Goal: Task Accomplishment & Management: Use online tool/utility

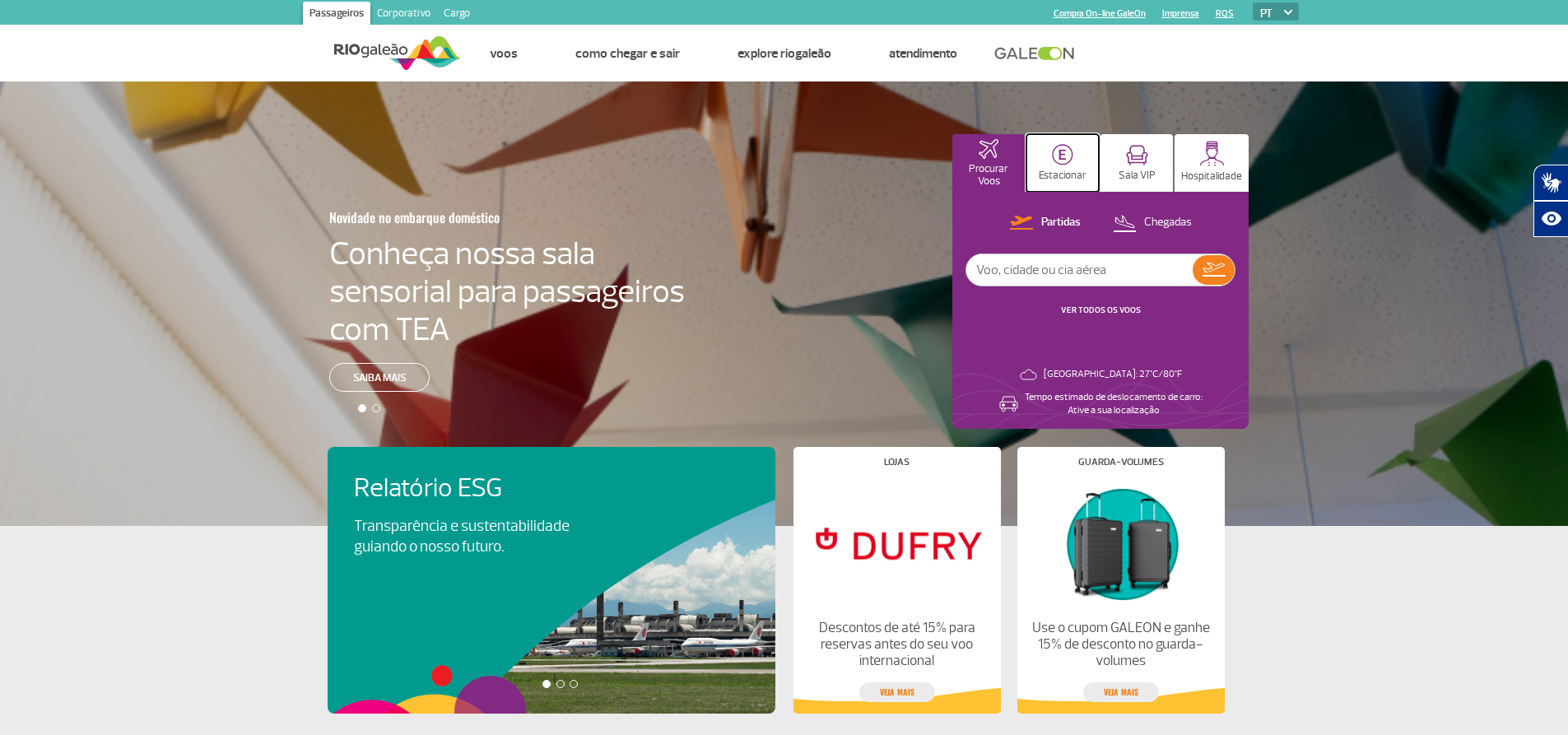
drag, startPoint x: 1066, startPoint y: 164, endPoint x: 1074, endPoint y: 169, distance: 9.4
click at [1068, 163] on img at bounding box center [1062, 155] width 22 height 22
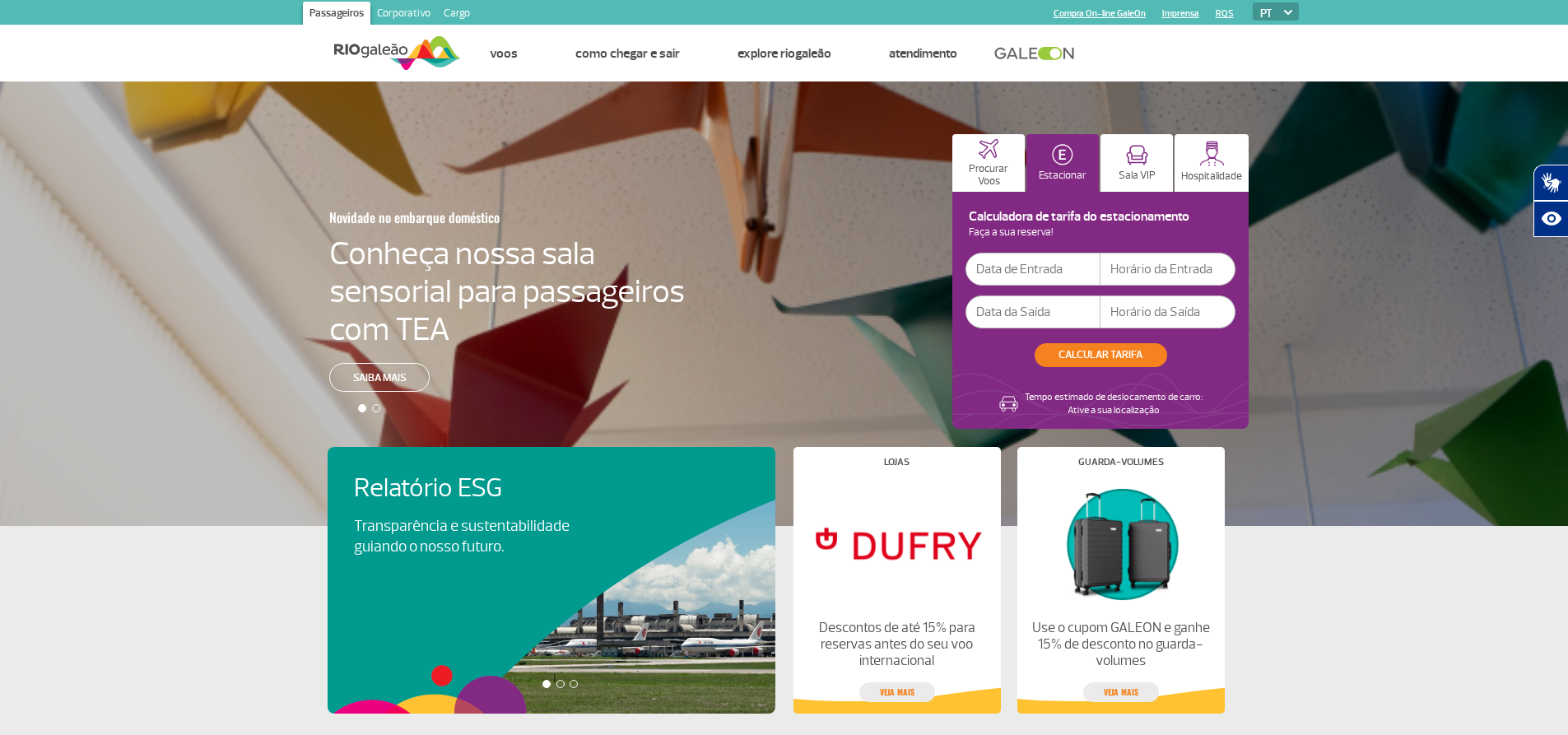
click at [1066, 270] on input "text" at bounding box center [1032, 270] width 135 height 33
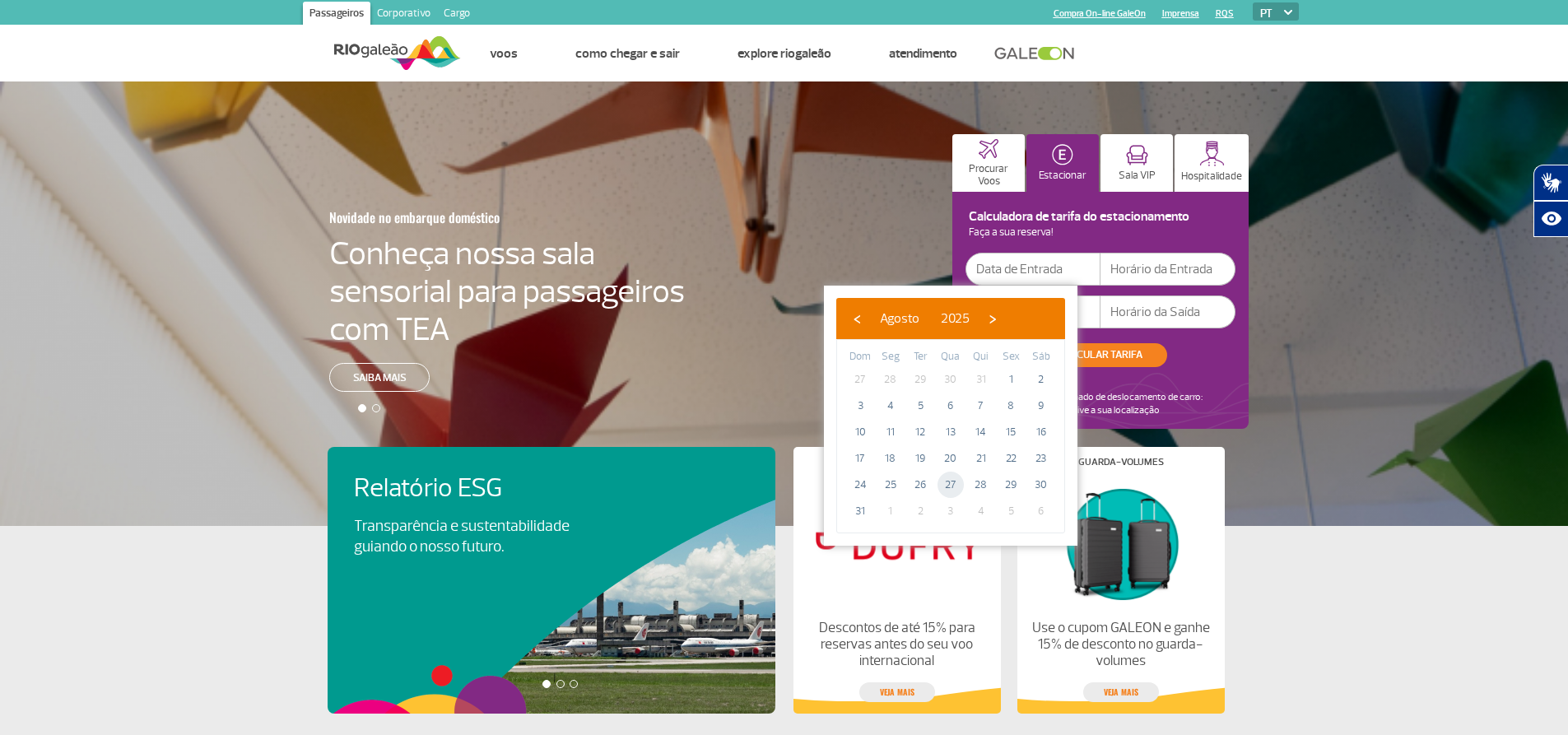
click at [952, 489] on span "27" at bounding box center [951, 485] width 27 height 27
type input "[DATE]"
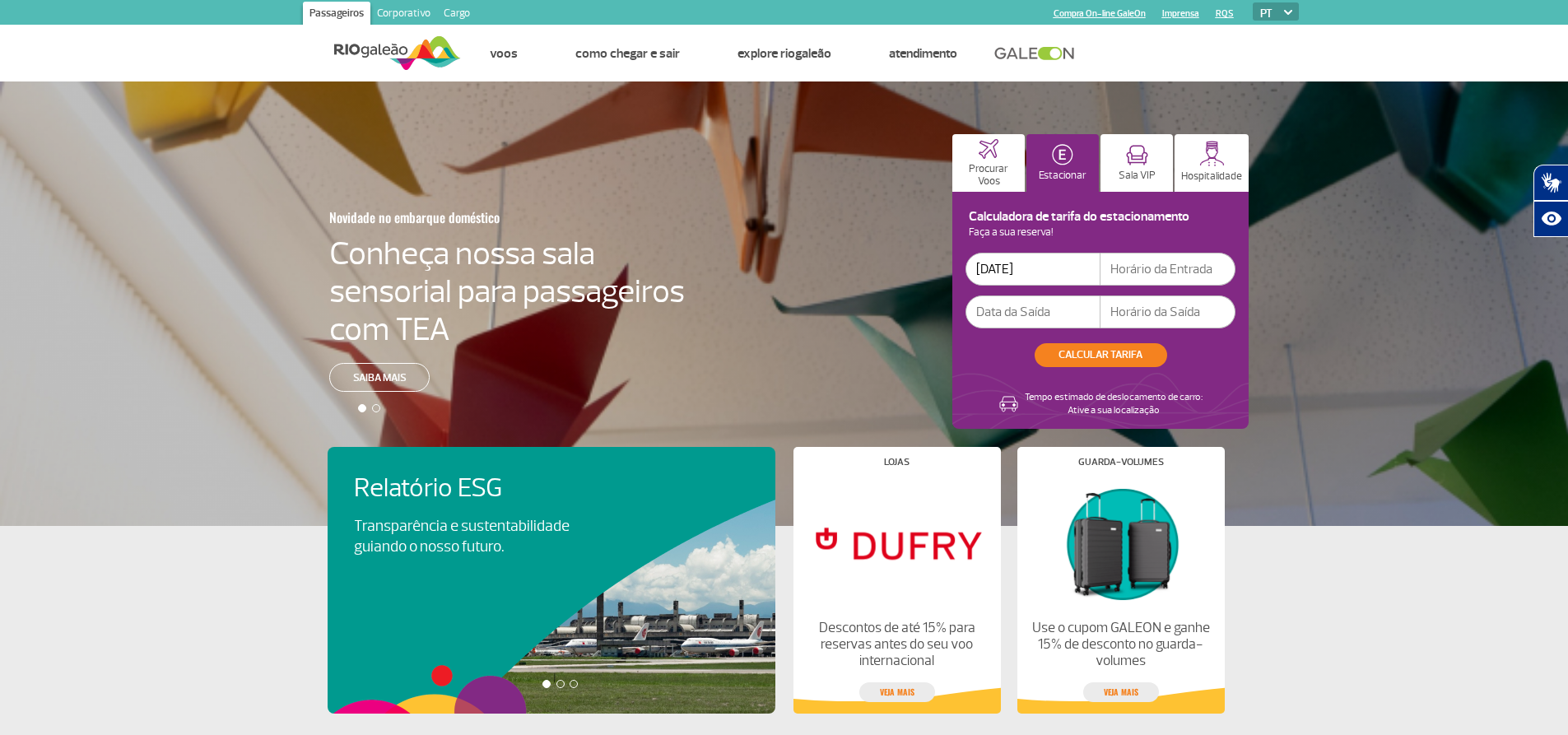
click at [1148, 270] on input "text" at bounding box center [1168, 270] width 135 height 33
type input "18:00"
click at [1060, 304] on input "text" at bounding box center [1032, 312] width 135 height 33
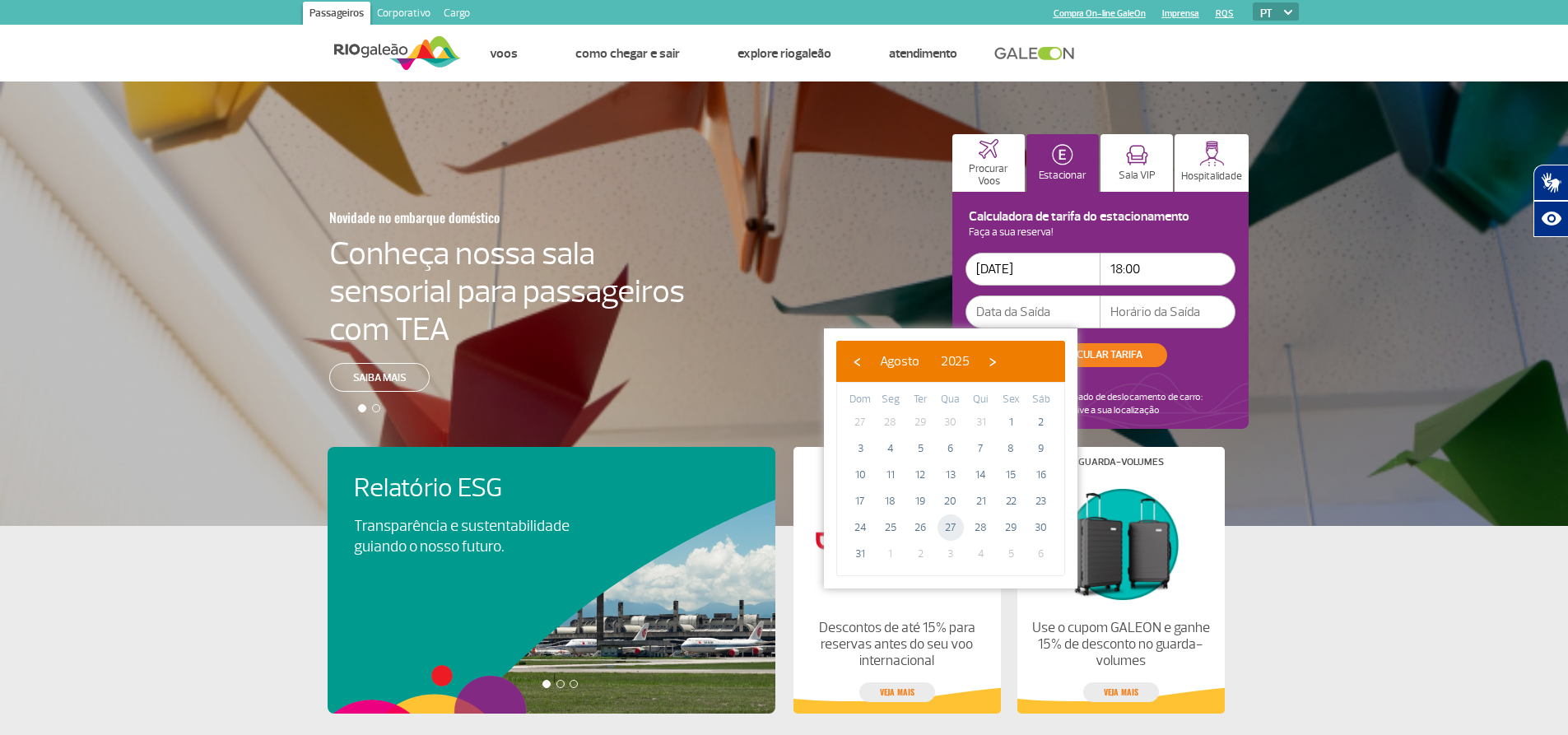
click at [954, 524] on span "27" at bounding box center [951, 528] width 27 height 27
type input "[DATE]"
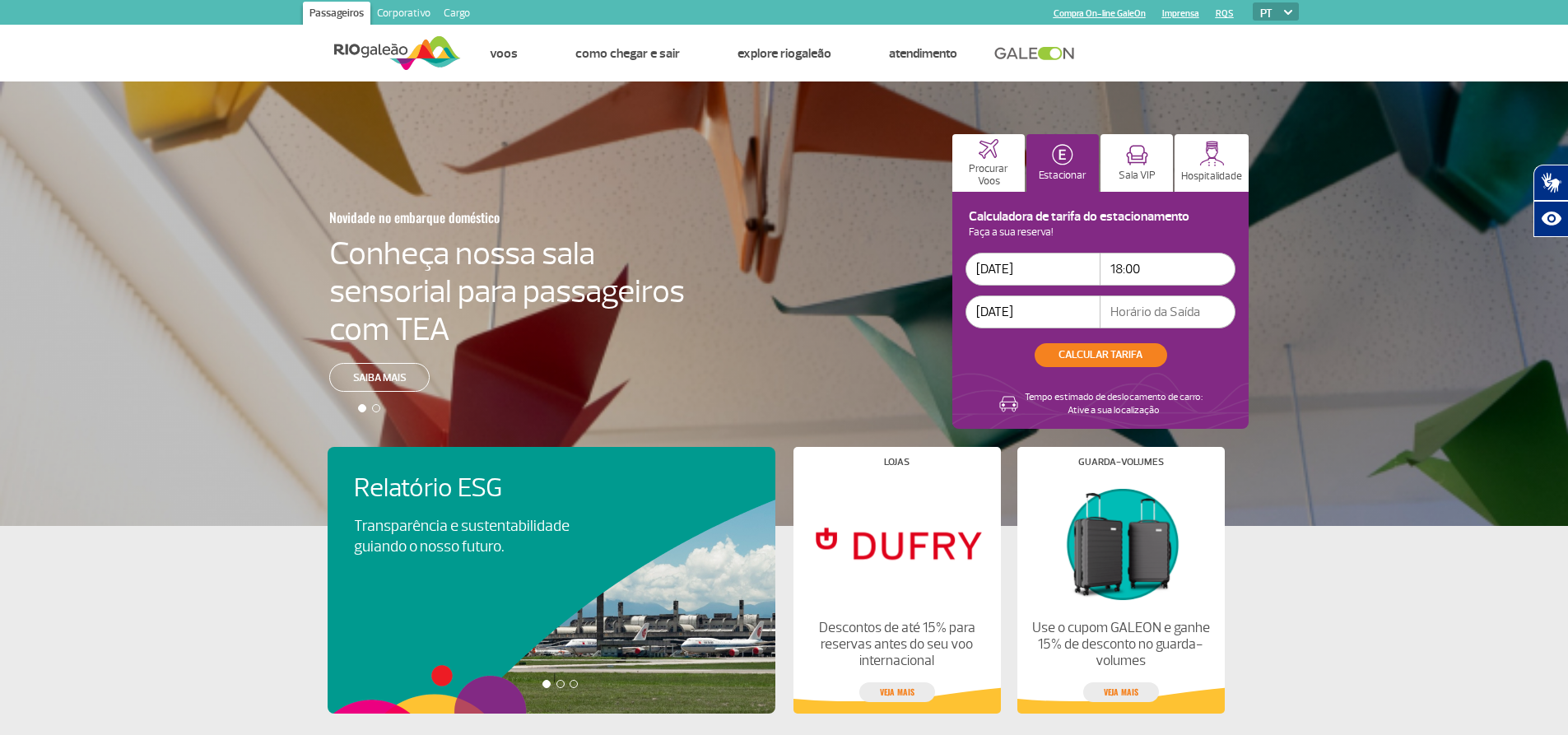
click at [1166, 314] on input "text" at bounding box center [1168, 312] width 135 height 33
type input "20:30"
click at [1145, 348] on button "CALCULAR TARIFA" at bounding box center [1101, 355] width 132 height 24
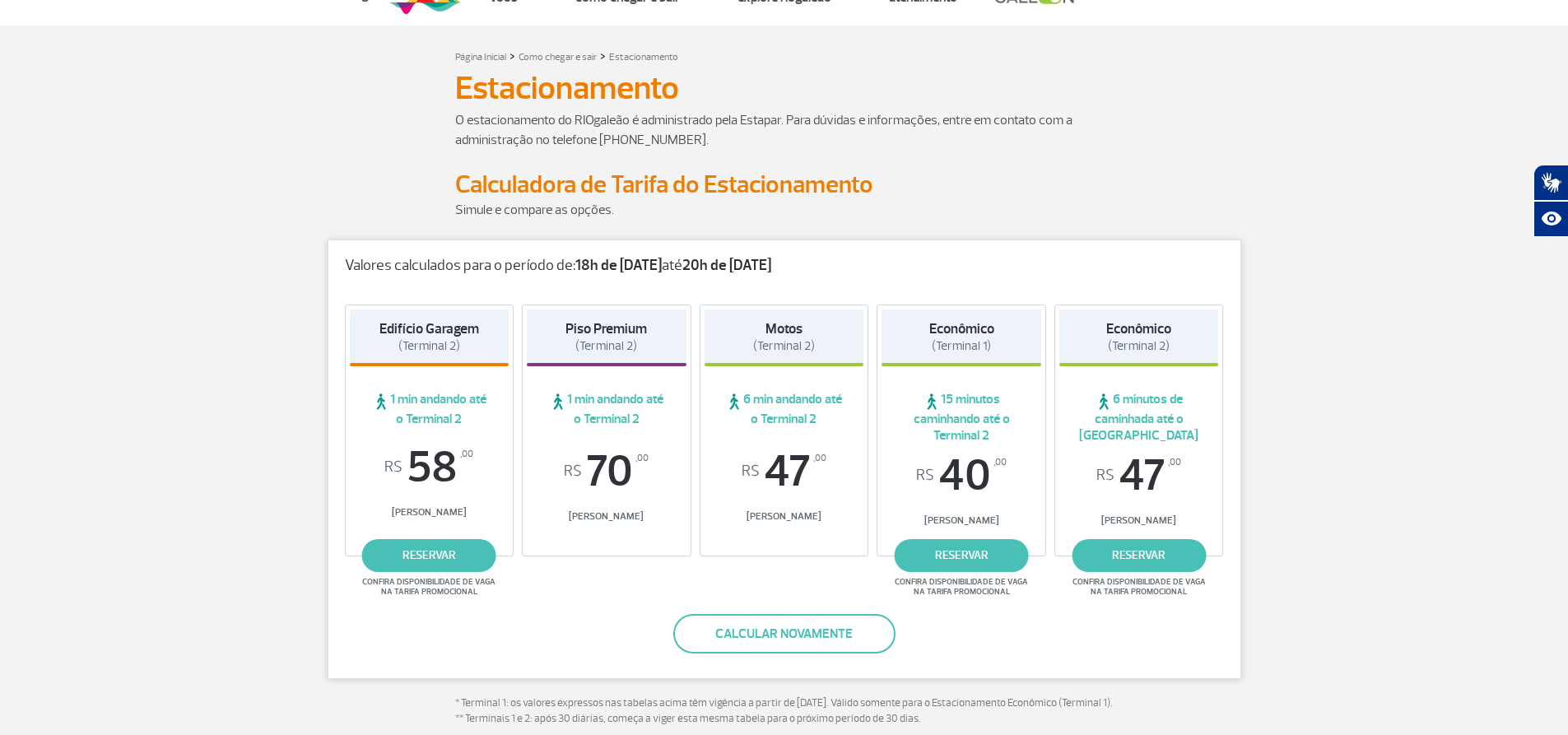
scroll to position [82, 0]
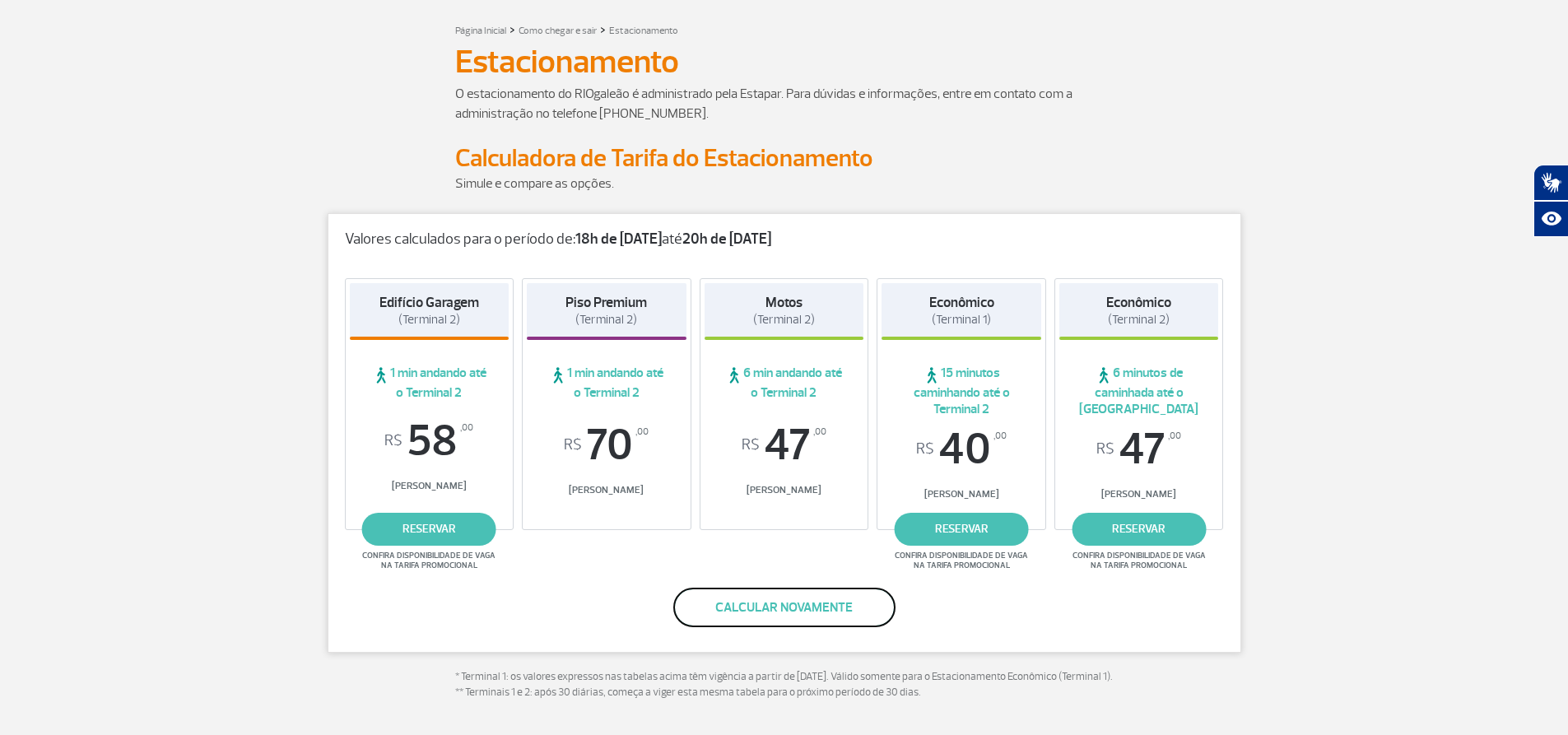
click at [814, 604] on button "Calcular novamente" at bounding box center [784, 607] width 222 height 39
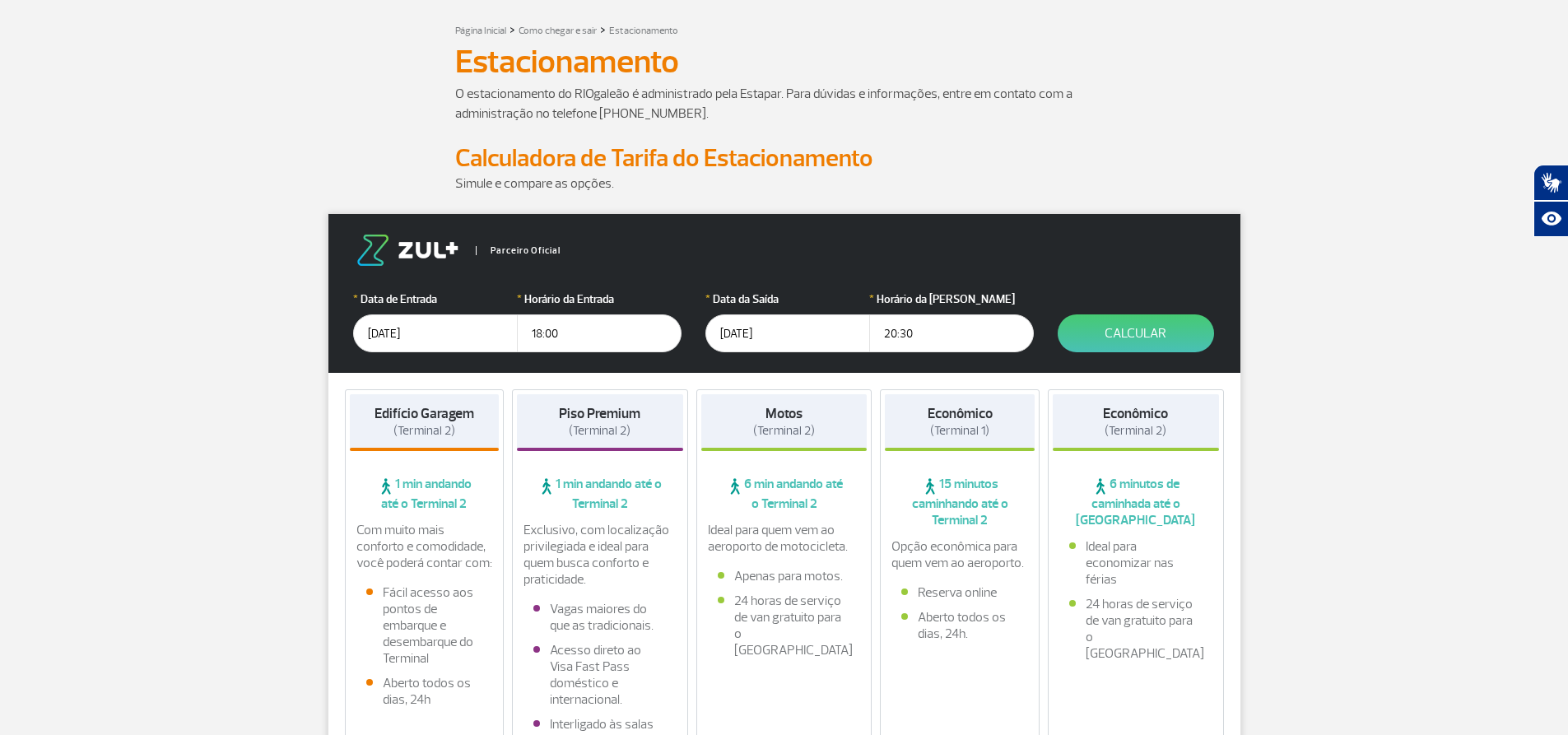
click at [585, 327] on input "18:00" at bounding box center [599, 334] width 165 height 38
type input "18:45"
click at [1128, 338] on button "Calcular" at bounding box center [1135, 334] width 156 height 38
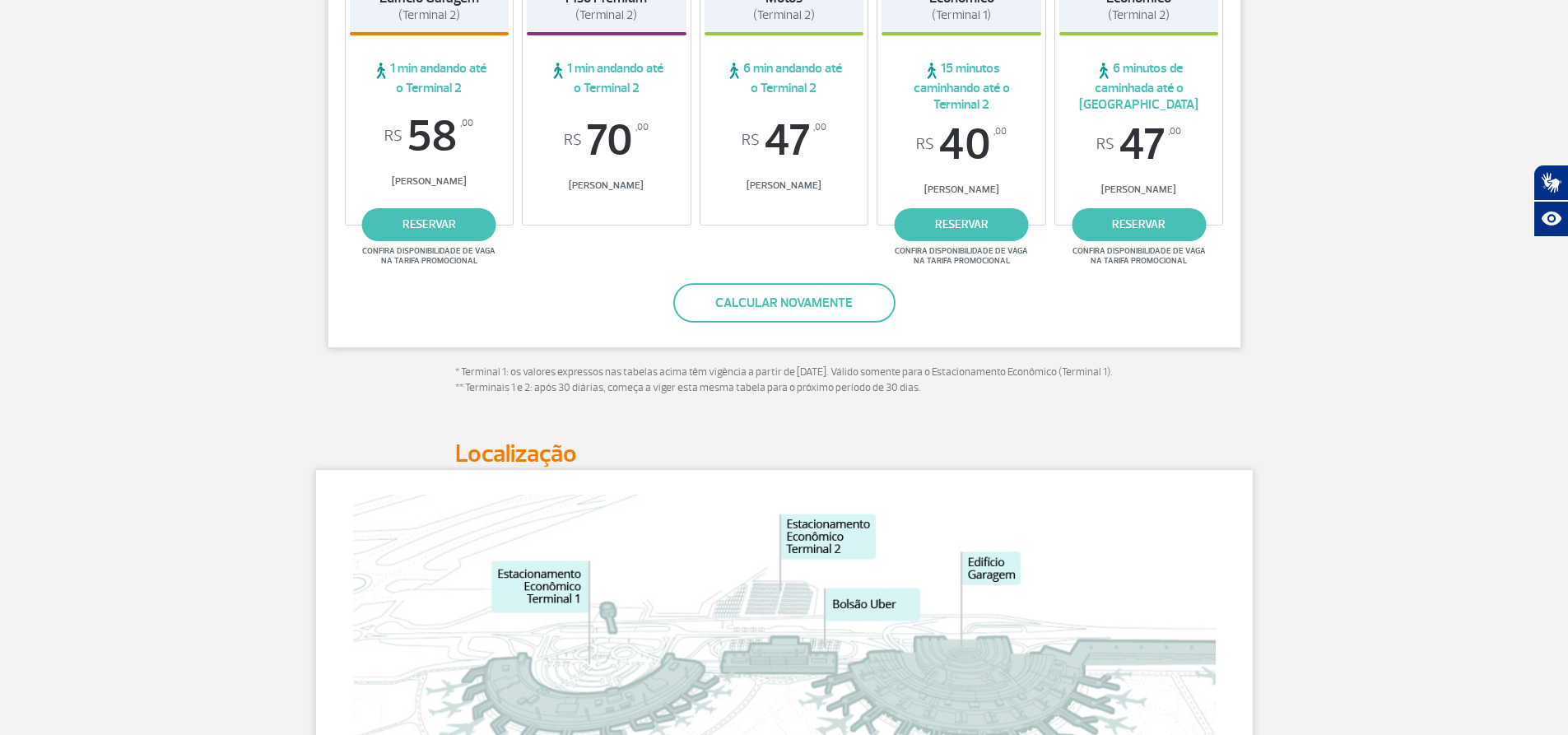
scroll to position [577, 0]
